Goal: Find specific page/section: Find specific page/section

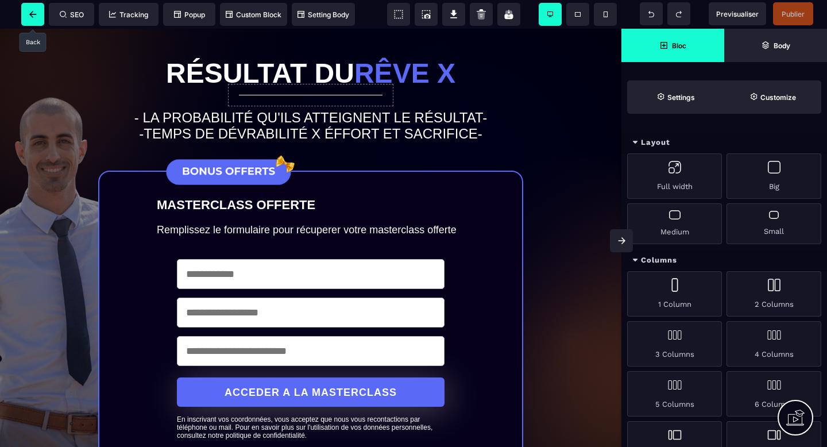
click at [38, 18] on span at bounding box center [32, 14] width 23 height 23
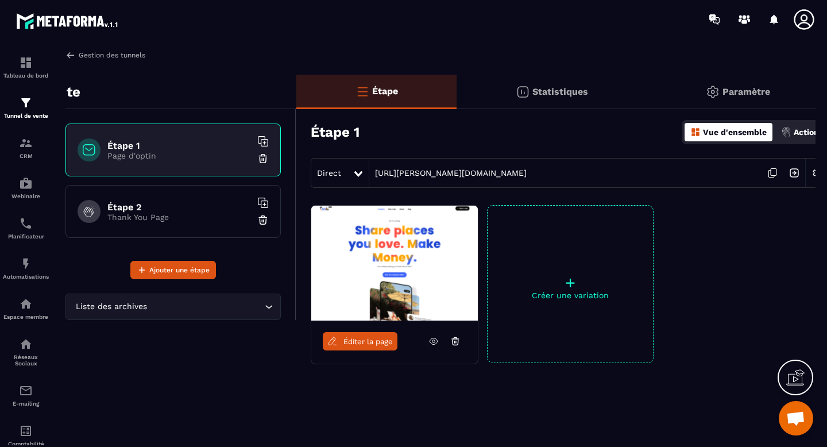
click at [65, 56] on img at bounding box center [70, 55] width 10 height 10
